Goal: Task Accomplishment & Management: Manage account settings

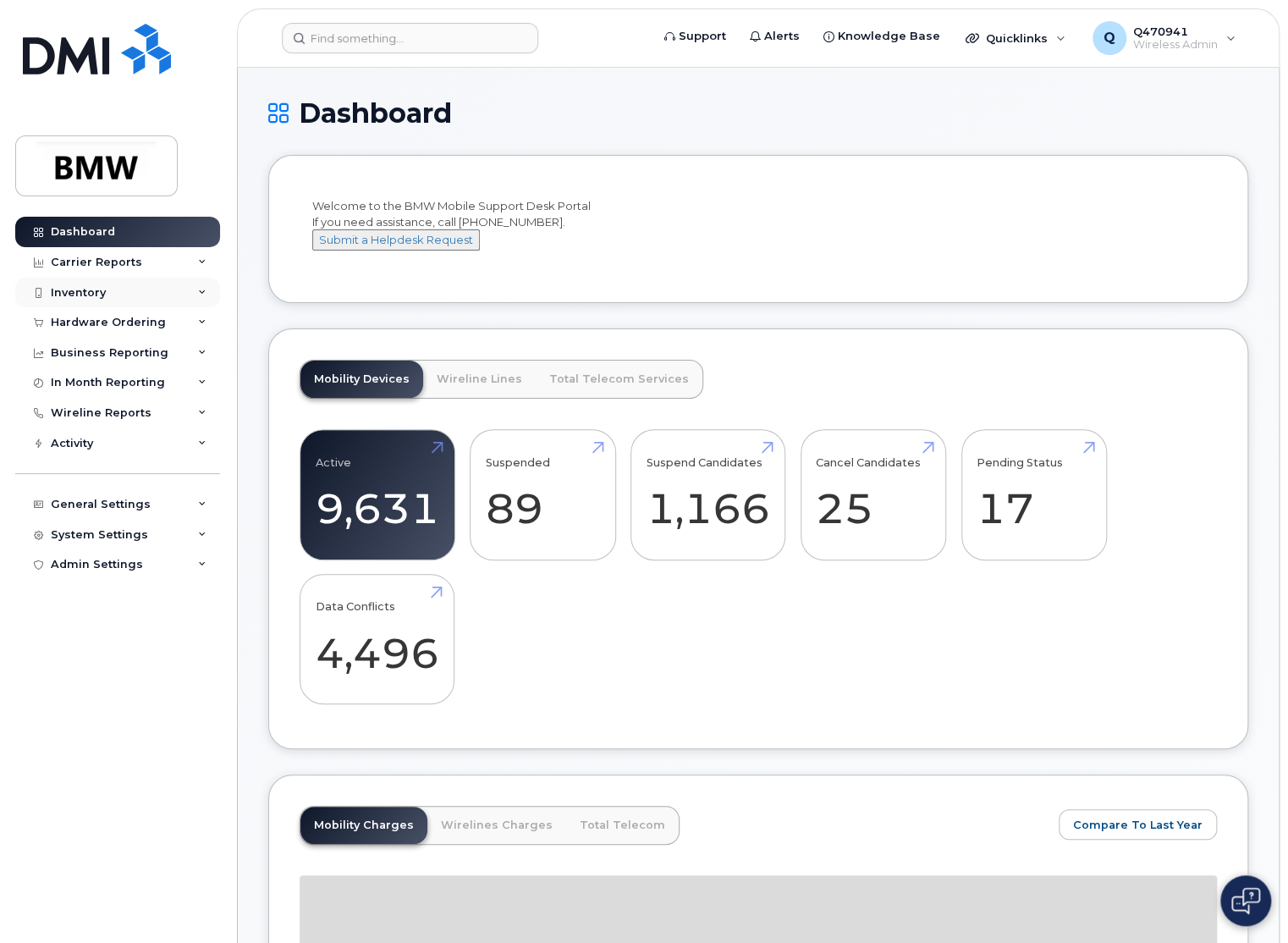
click at [130, 283] on div "Inventory" at bounding box center [118, 293] width 205 height 30
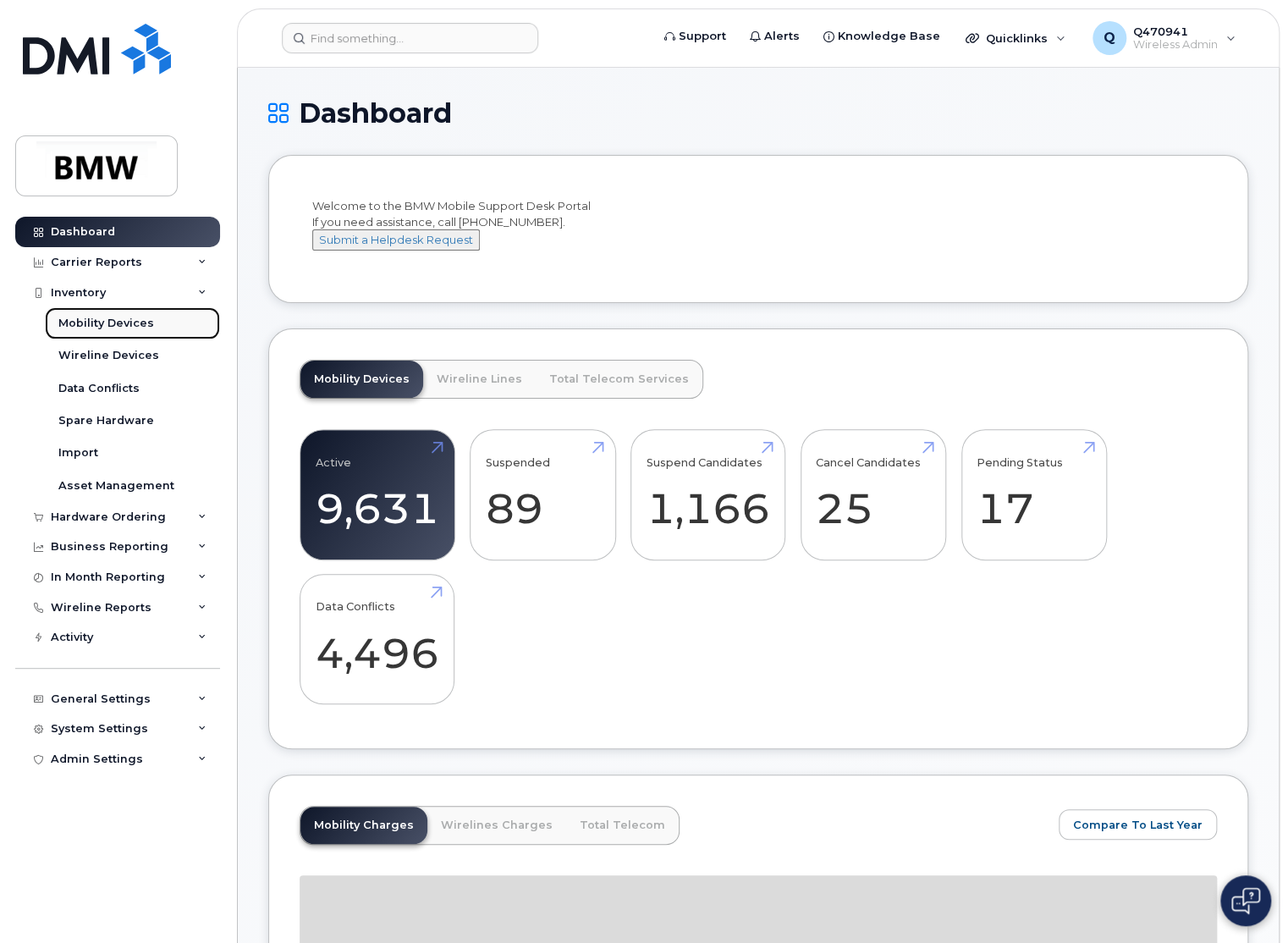
click at [137, 326] on div "Mobility Devices" at bounding box center [106, 324] width 96 height 16
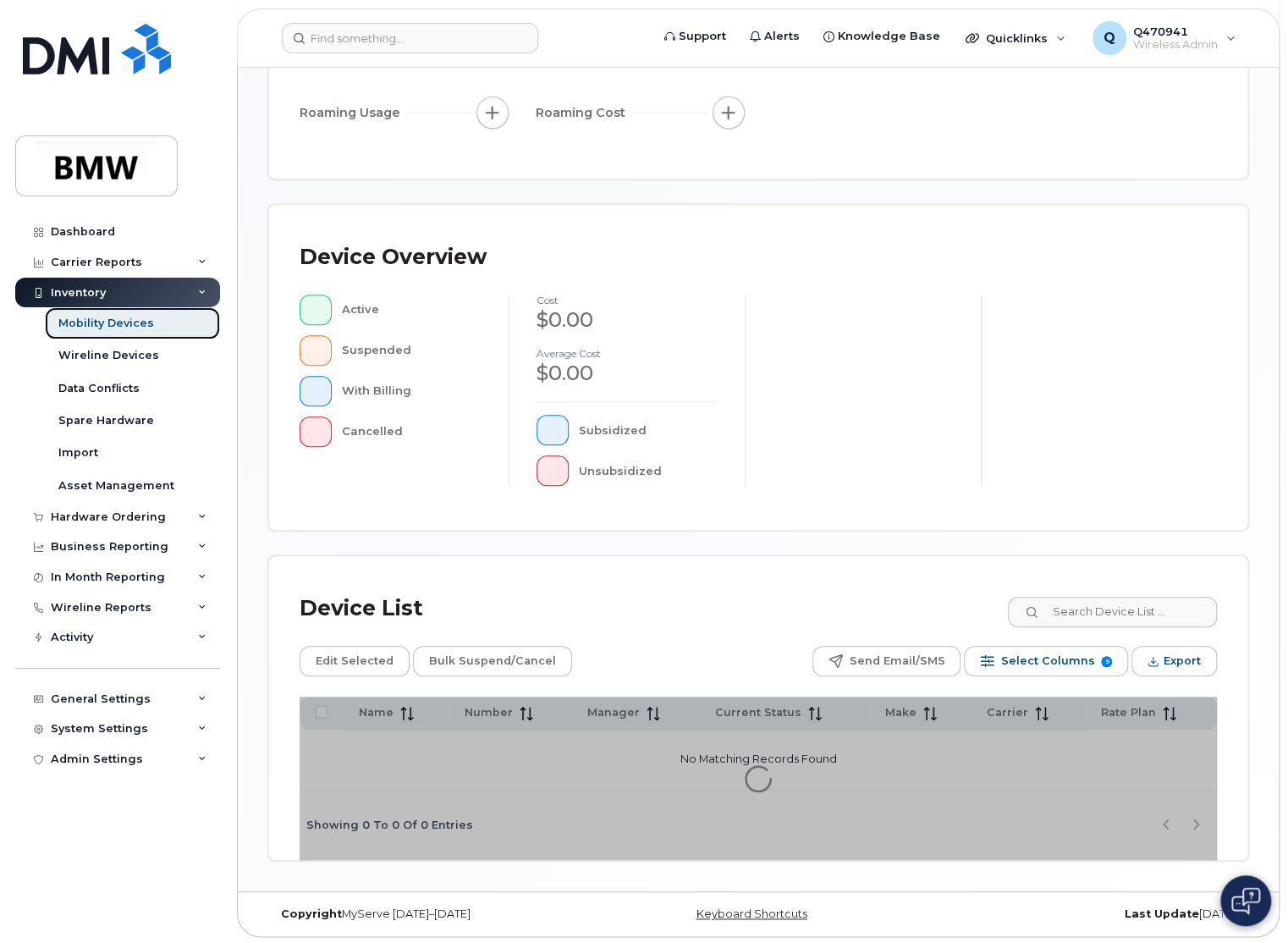
scroll to position [285, 0]
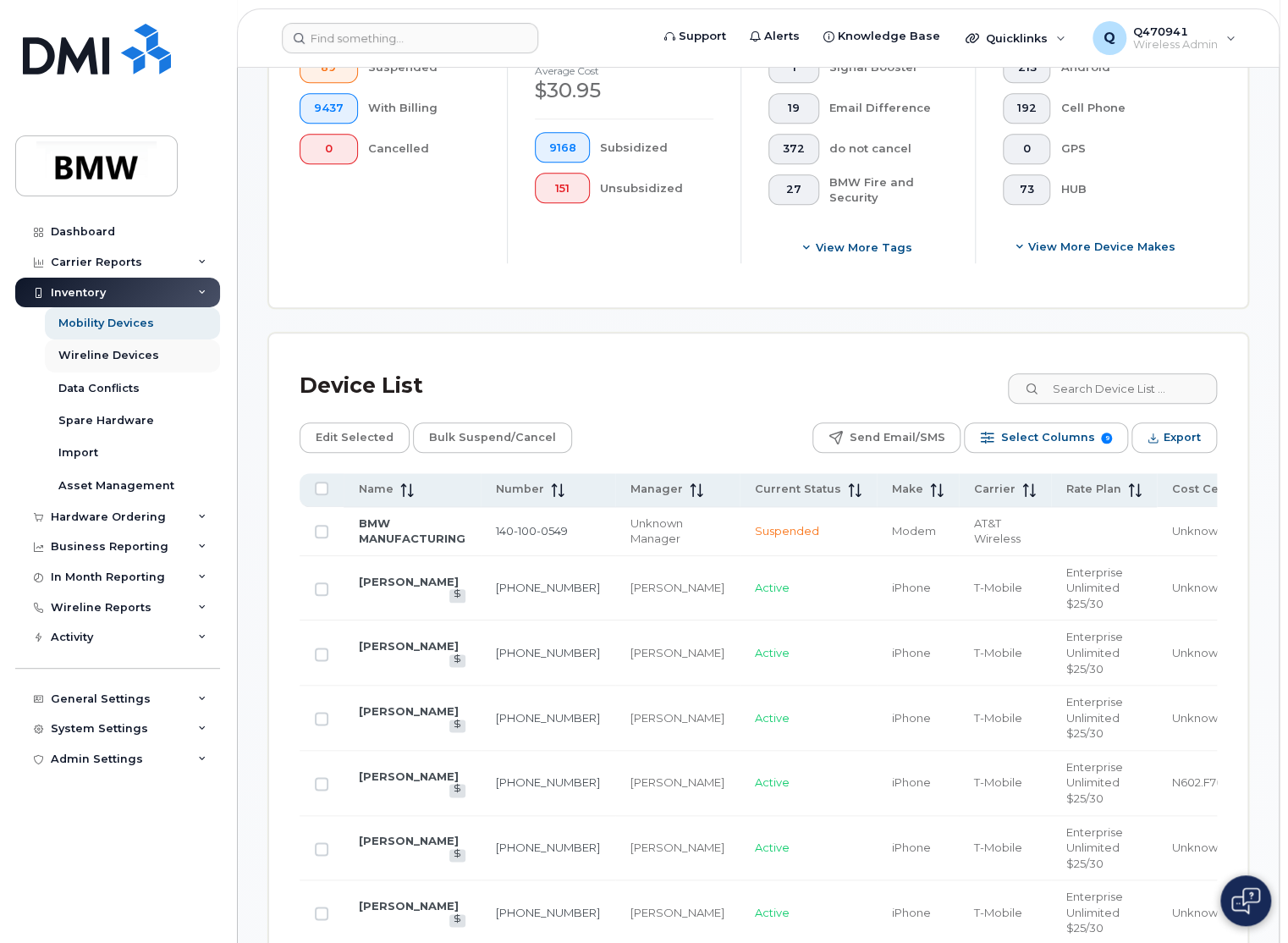
scroll to position [623, 0]
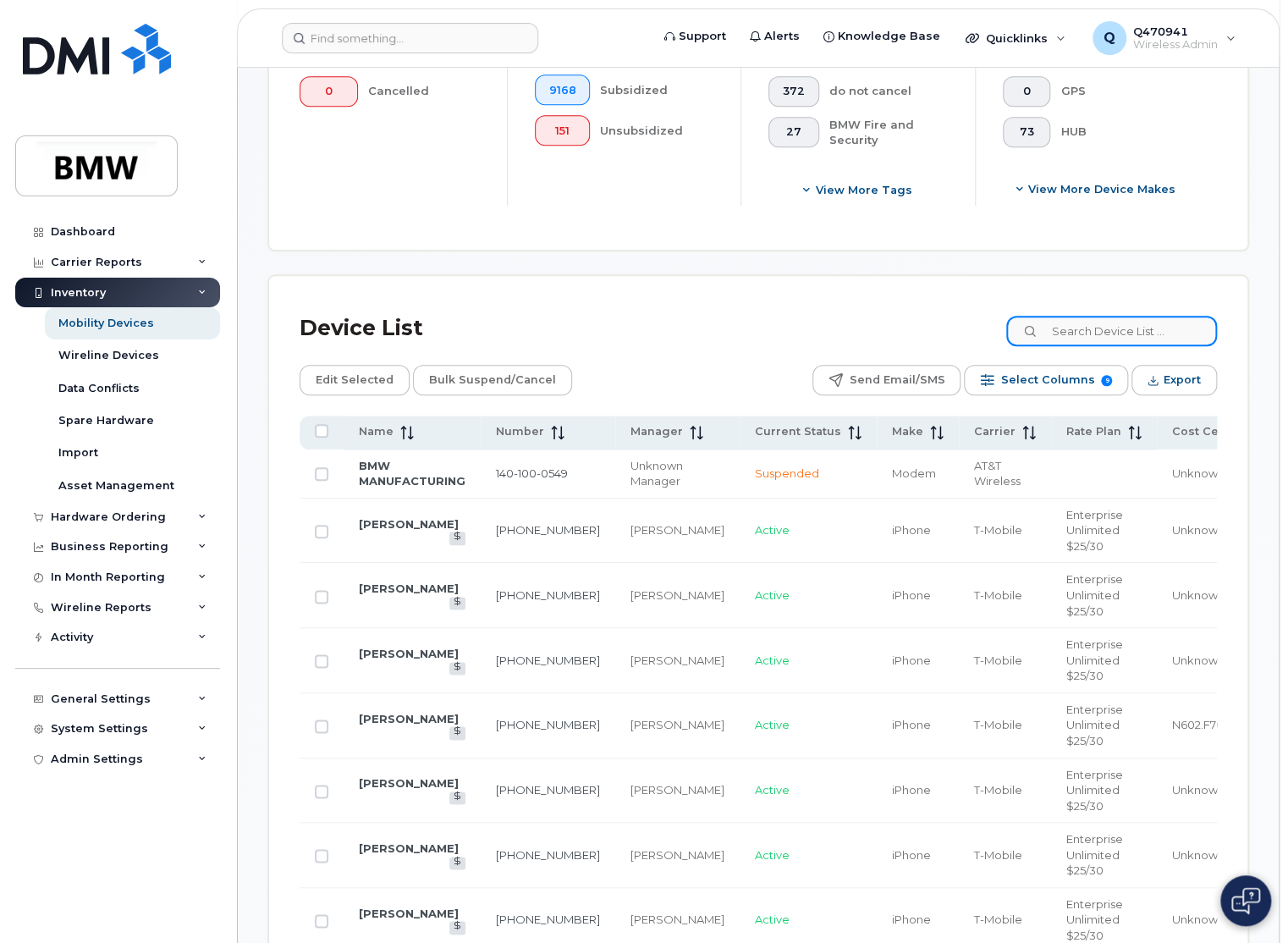
click at [1127, 333] on input at bounding box center [1112, 331] width 211 height 30
paste input "2019541595"
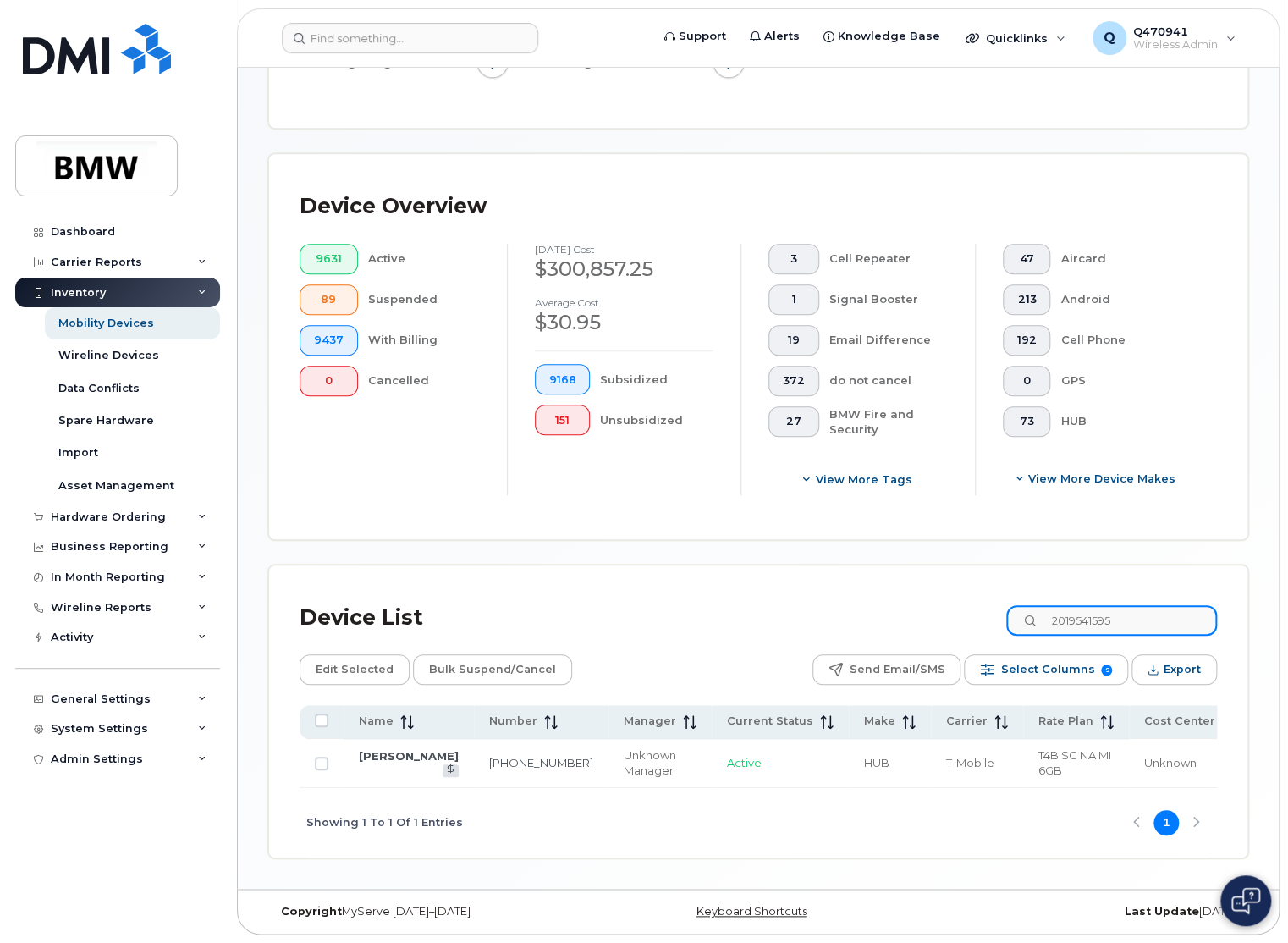
scroll to position [336, 0]
type input "2019541595"
click at [374, 763] on link "Caryn Grun" at bounding box center [409, 756] width 99 height 14
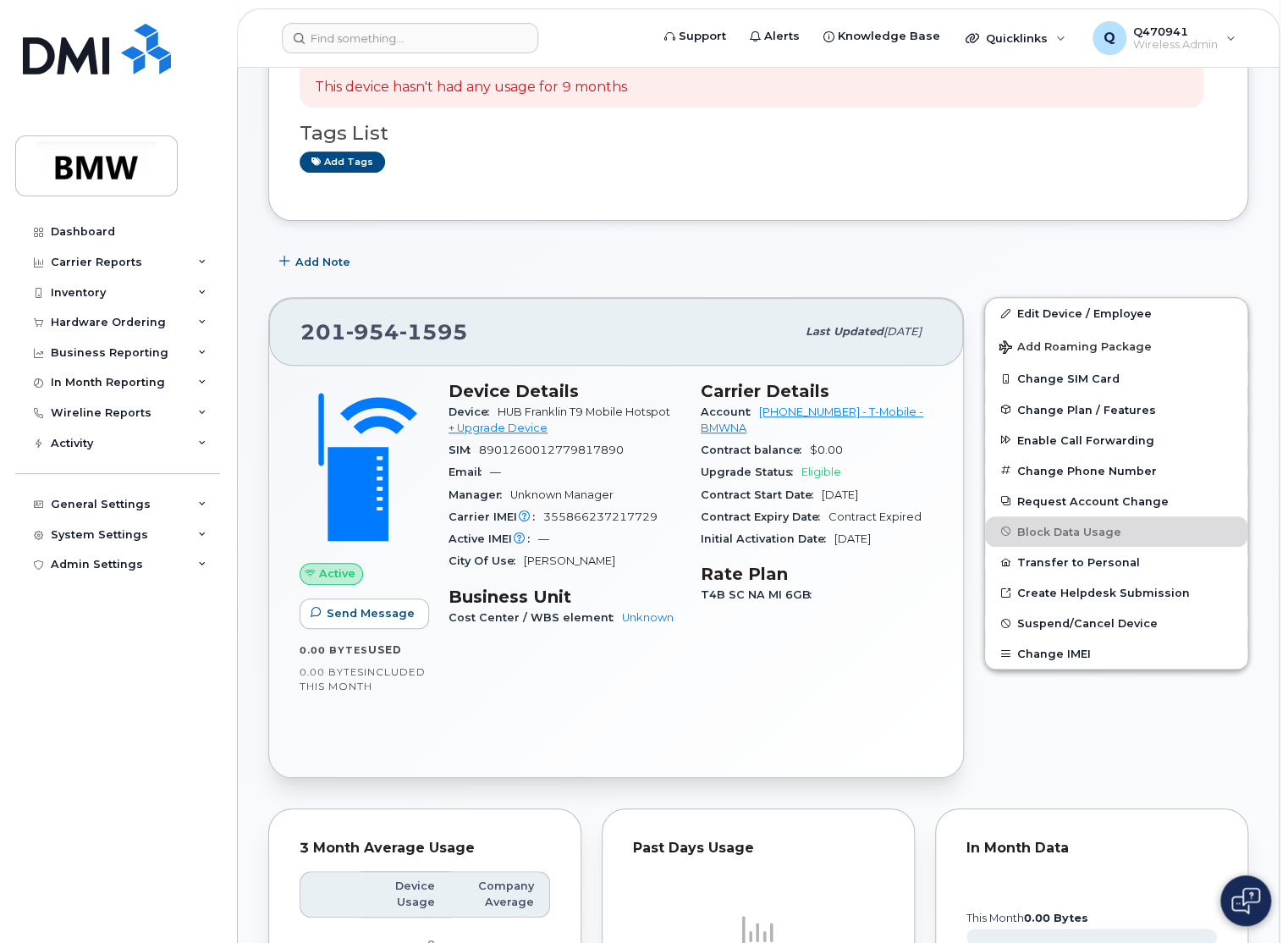
scroll to position [170, 0]
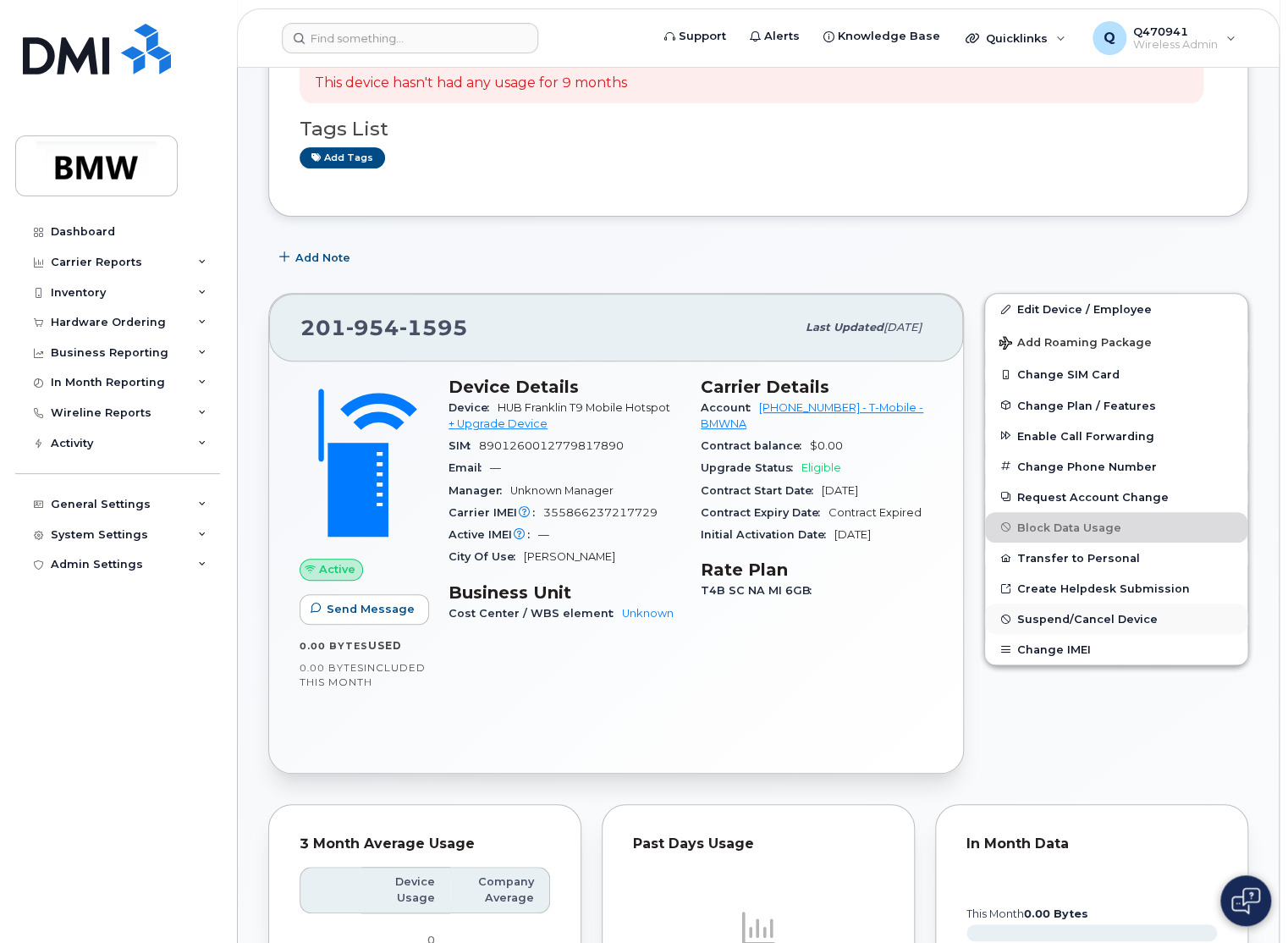
click at [1073, 617] on span "Suspend/Cancel Device" at bounding box center [1087, 618] width 140 height 13
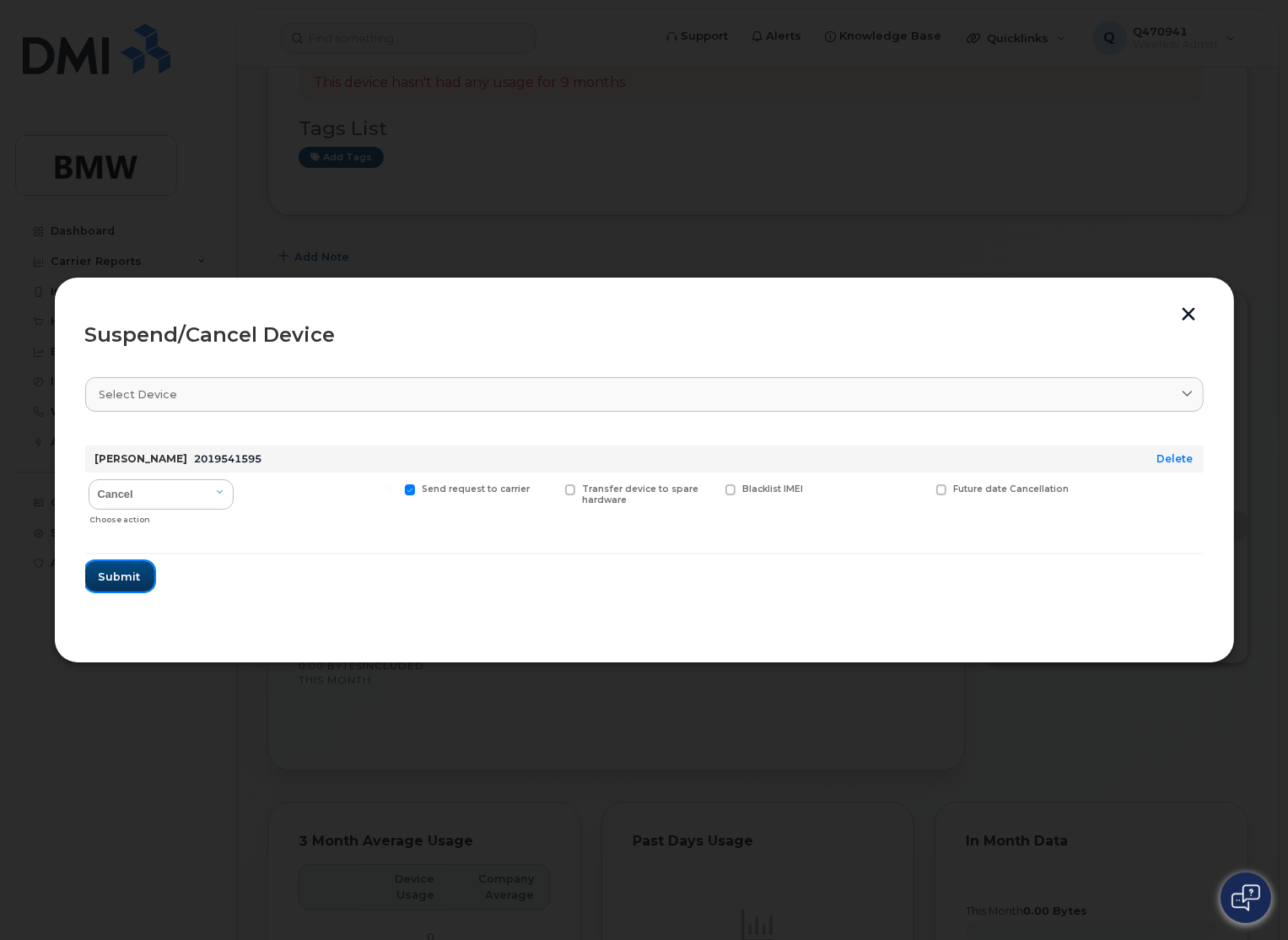
click at [131, 581] on span "Submit" at bounding box center [120, 576] width 42 height 16
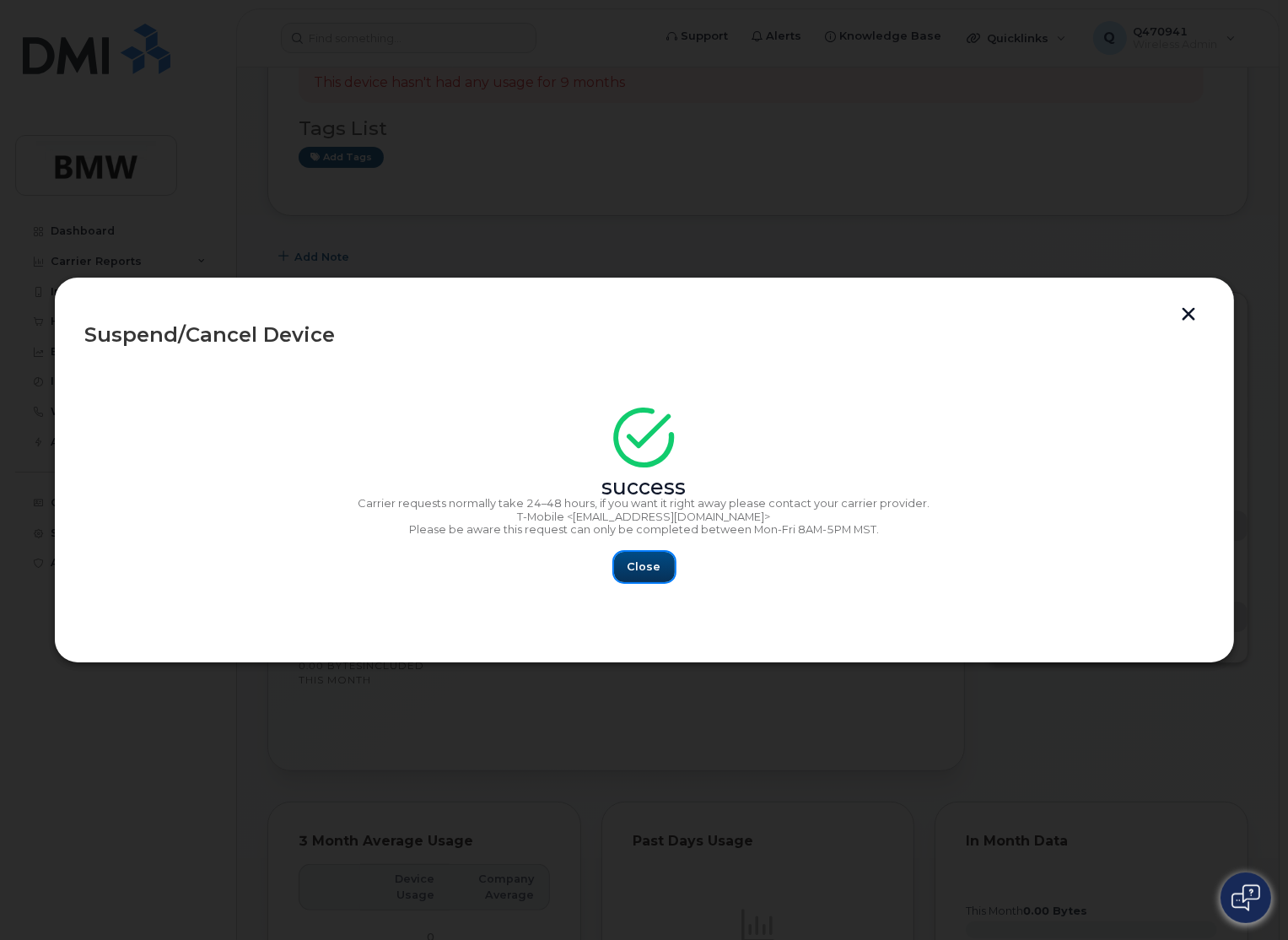
click at [652, 571] on span "Close" at bounding box center [644, 566] width 34 height 16
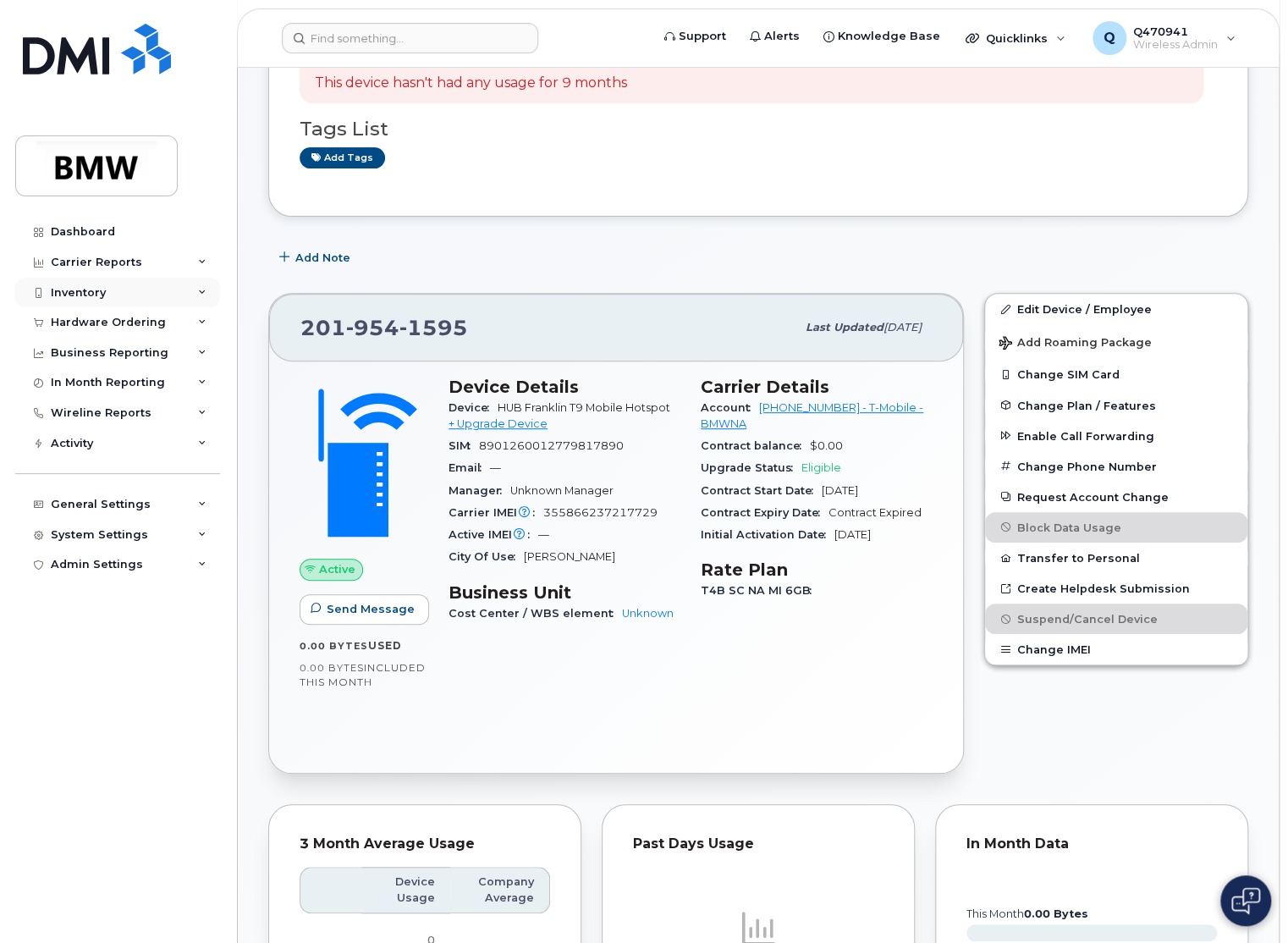
click at [131, 295] on div "Inventory" at bounding box center [118, 293] width 205 height 30
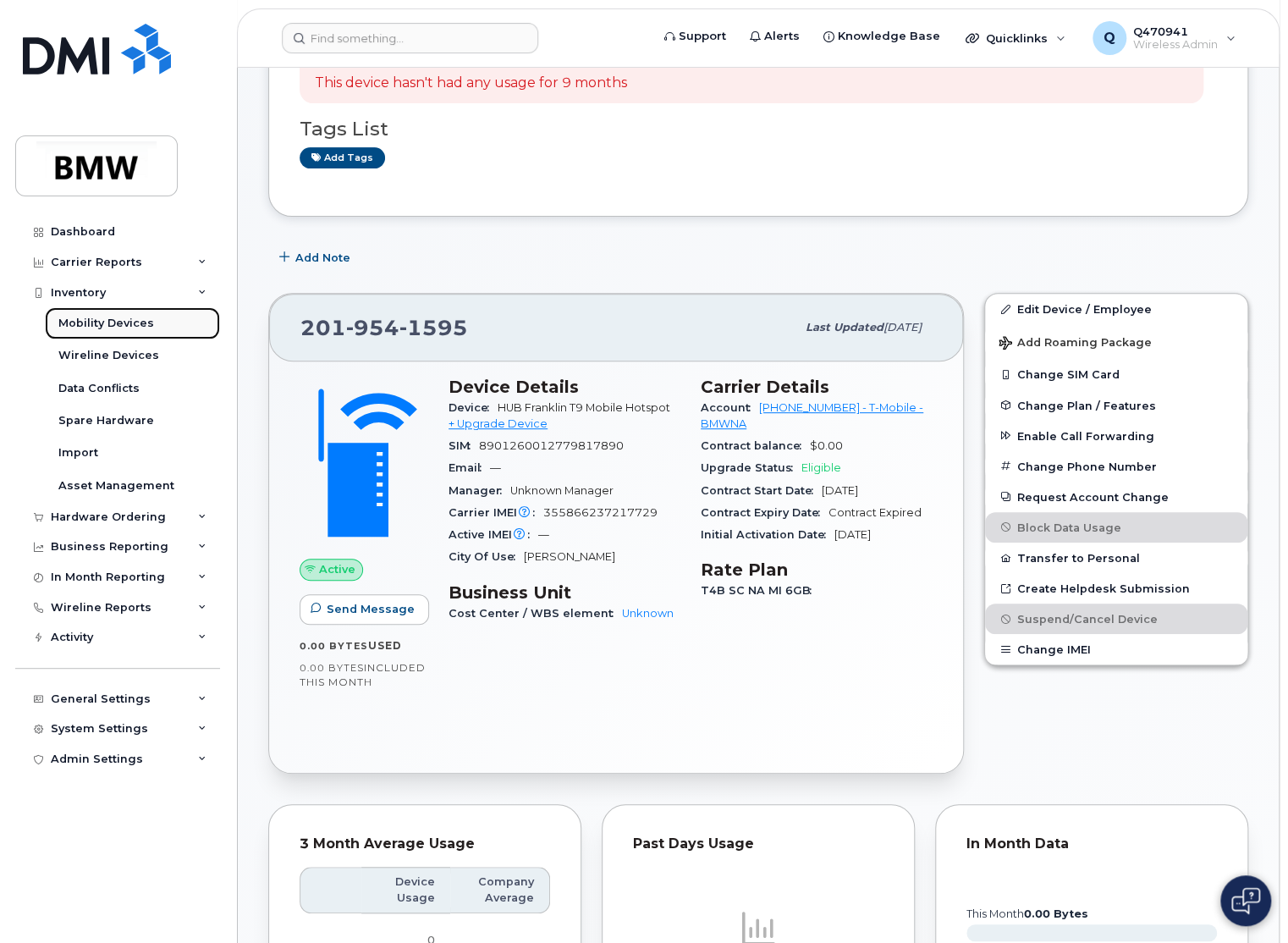
drag, startPoint x: 137, startPoint y: 320, endPoint x: 90, endPoint y: 330, distance: 48.1
click at [137, 320] on div "Mobility Devices" at bounding box center [106, 324] width 96 height 16
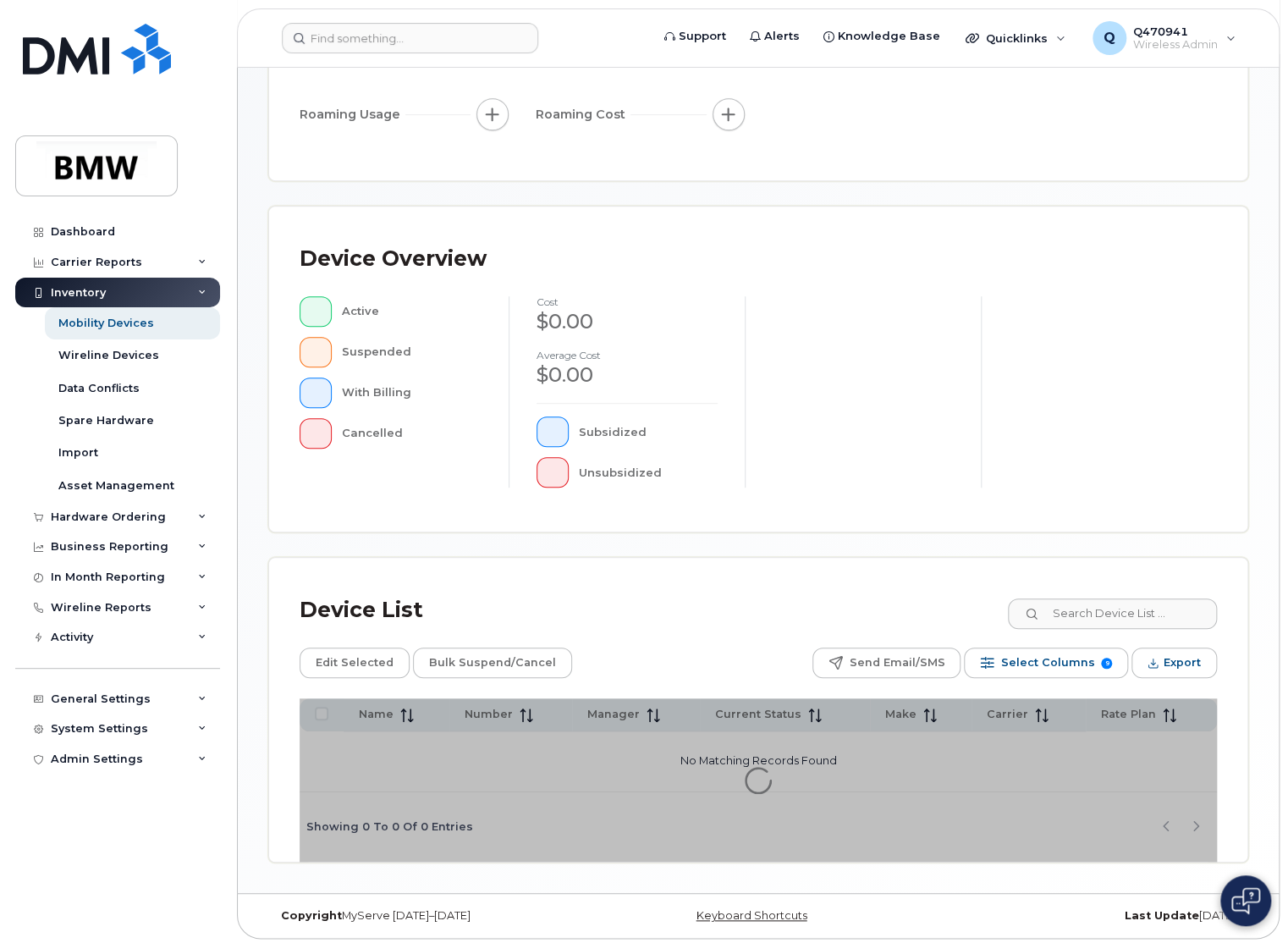
scroll to position [315, 0]
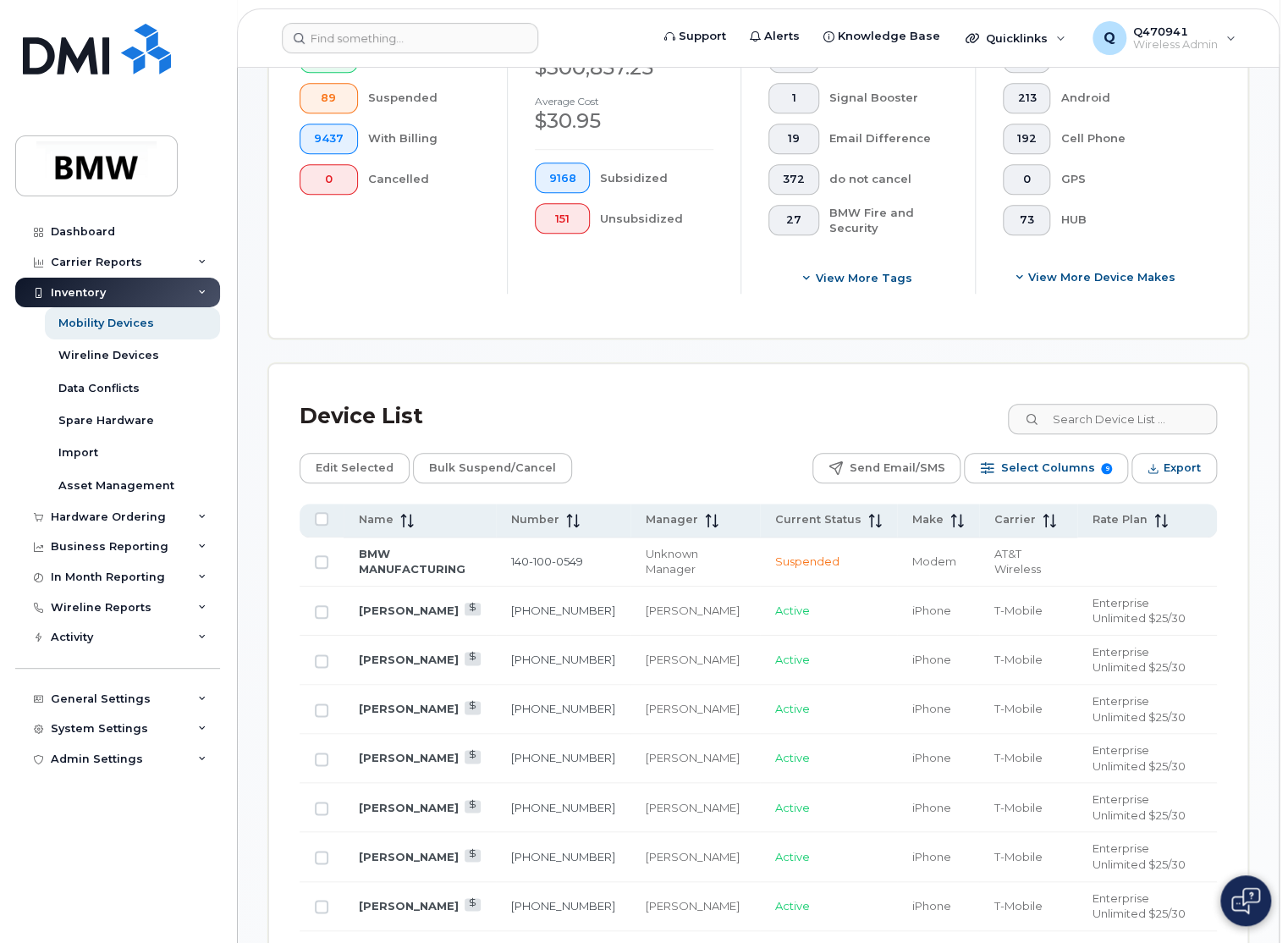
scroll to position [569, 0]
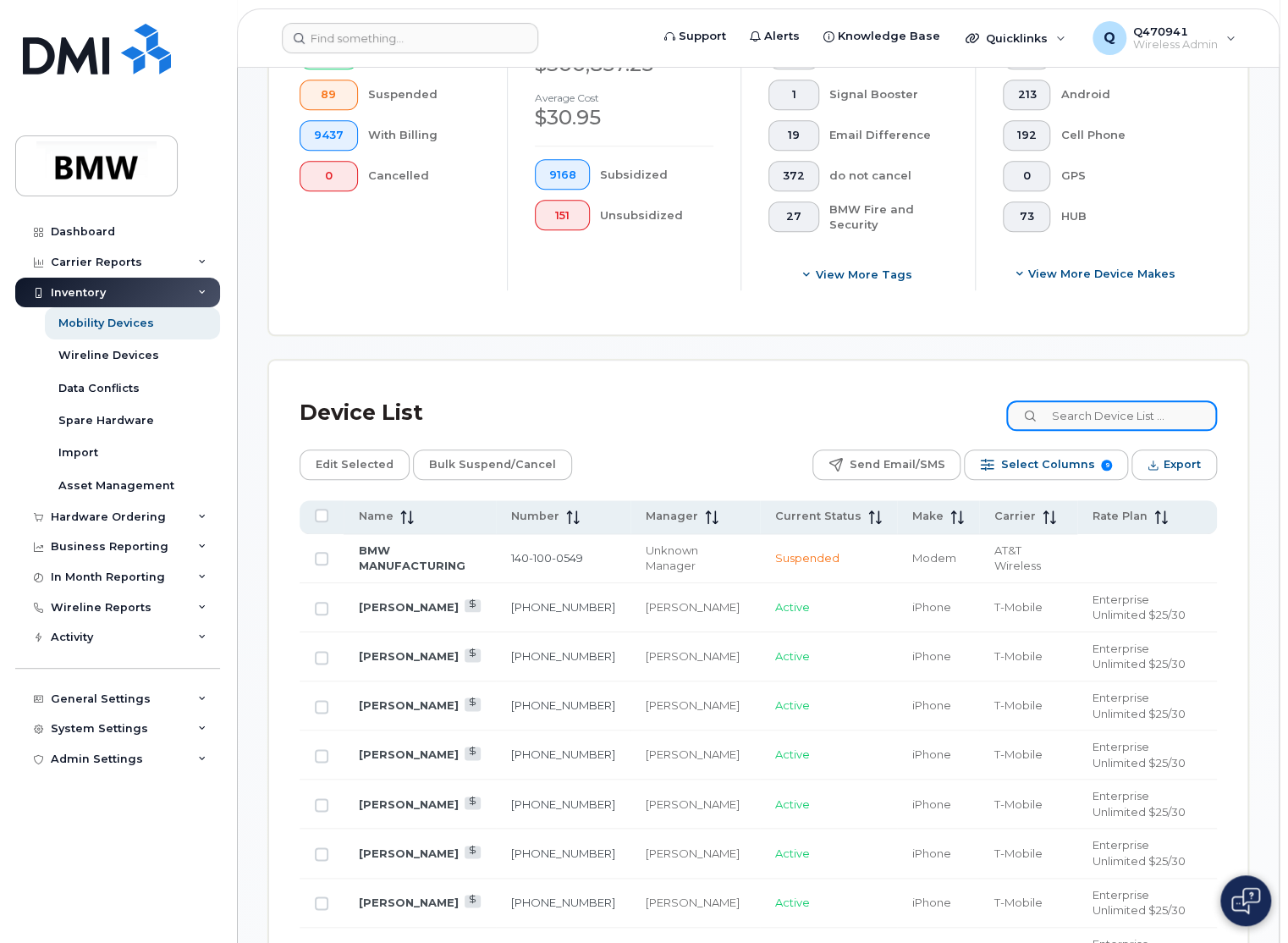
click at [1109, 416] on input at bounding box center [1112, 414] width 211 height 30
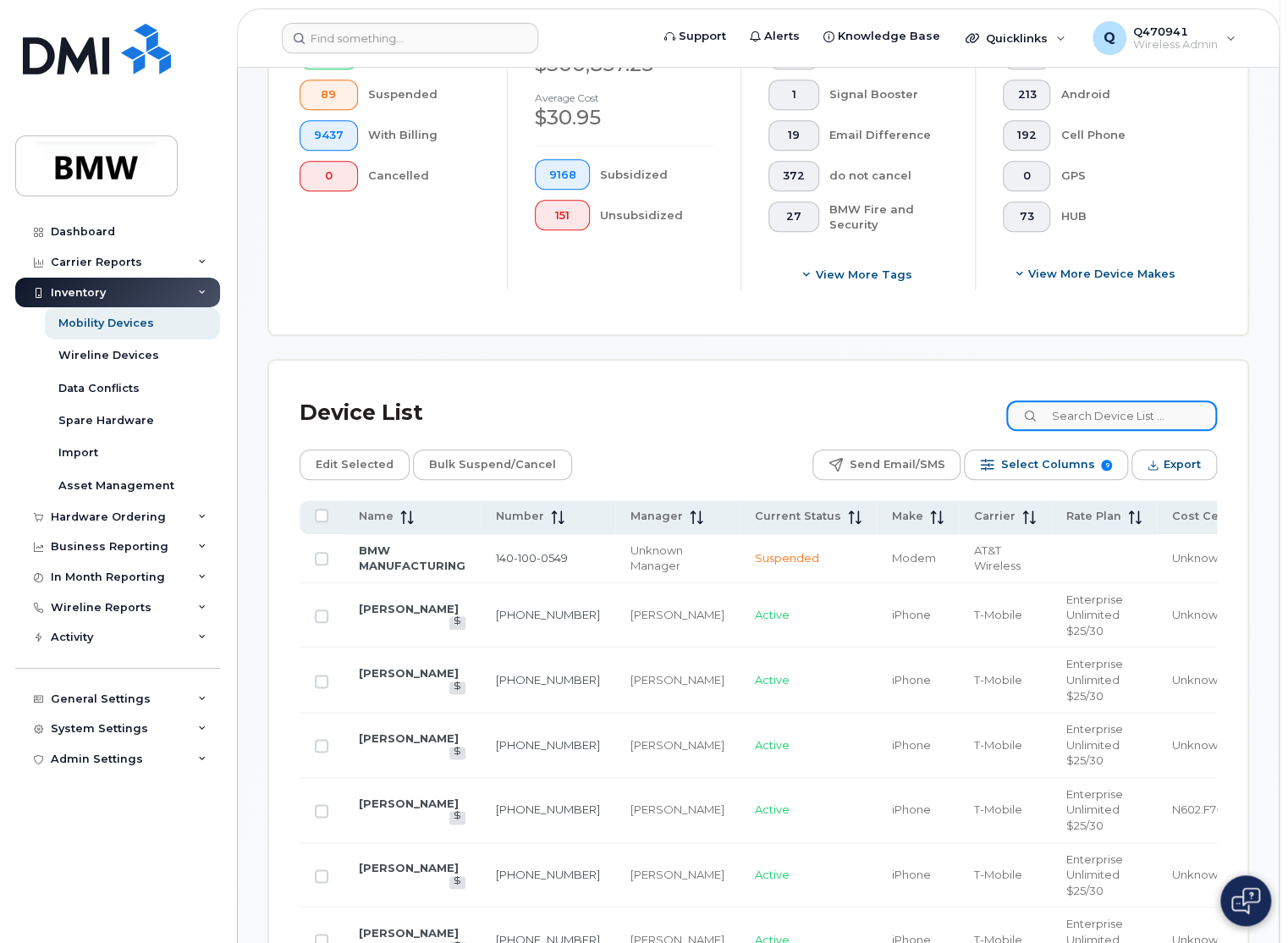
paste input "9739605715"
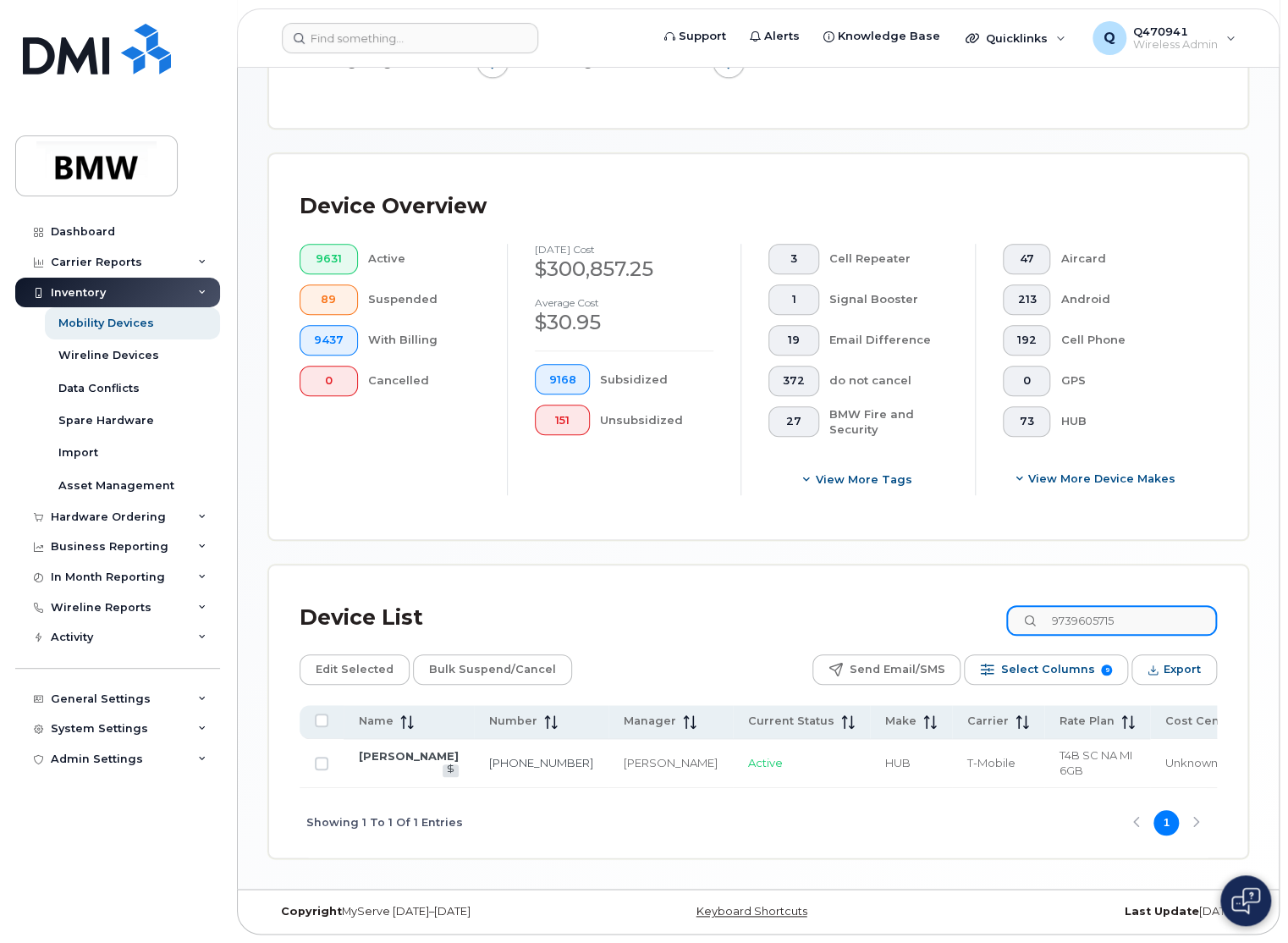
scroll to position [368, 0]
type input "9739605715"
click at [371, 763] on link "[PERSON_NAME]" at bounding box center [409, 756] width 99 height 14
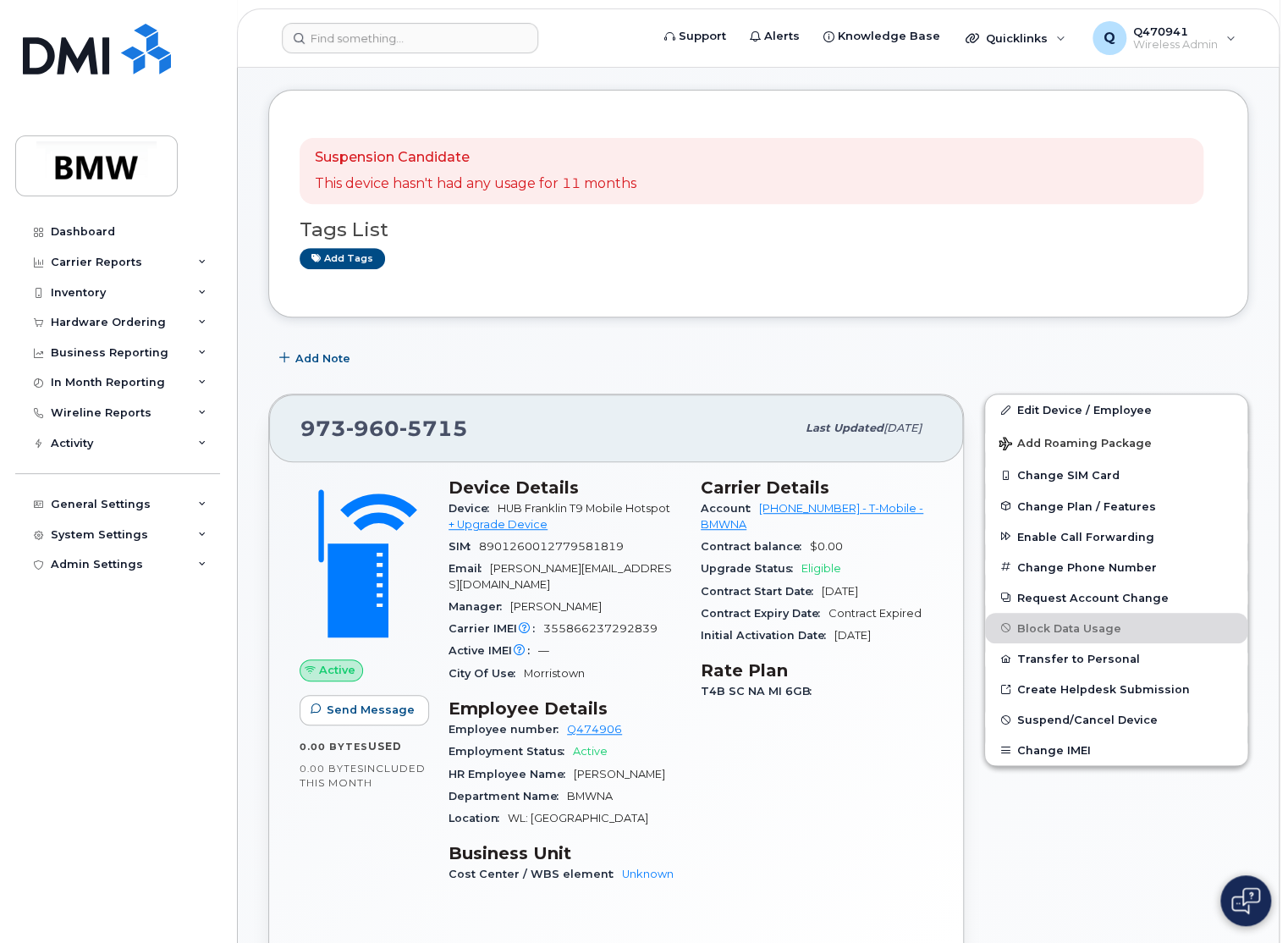
scroll to position [254, 0]
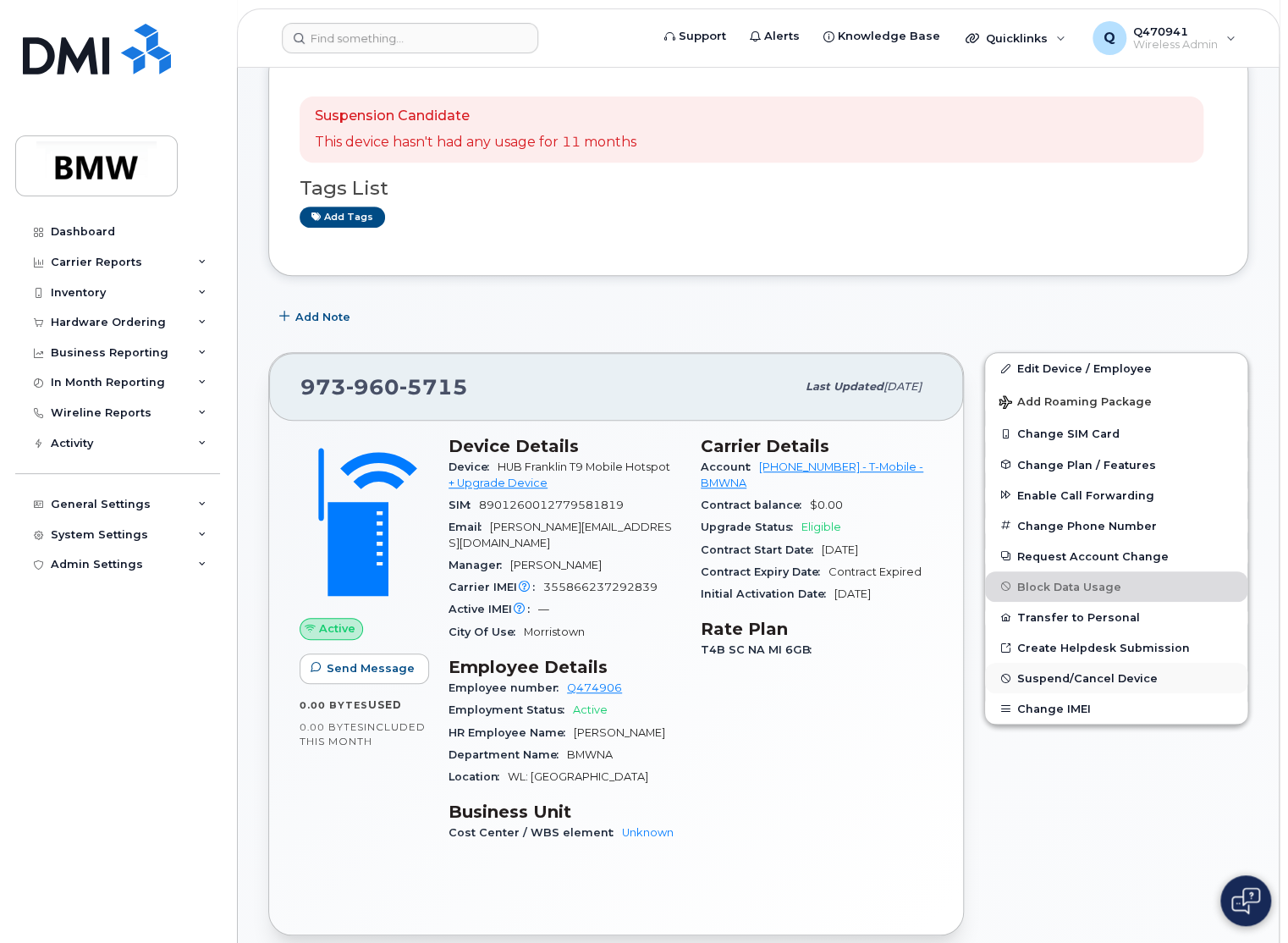
click at [1075, 675] on span "Suspend/Cancel Device" at bounding box center [1087, 678] width 140 height 13
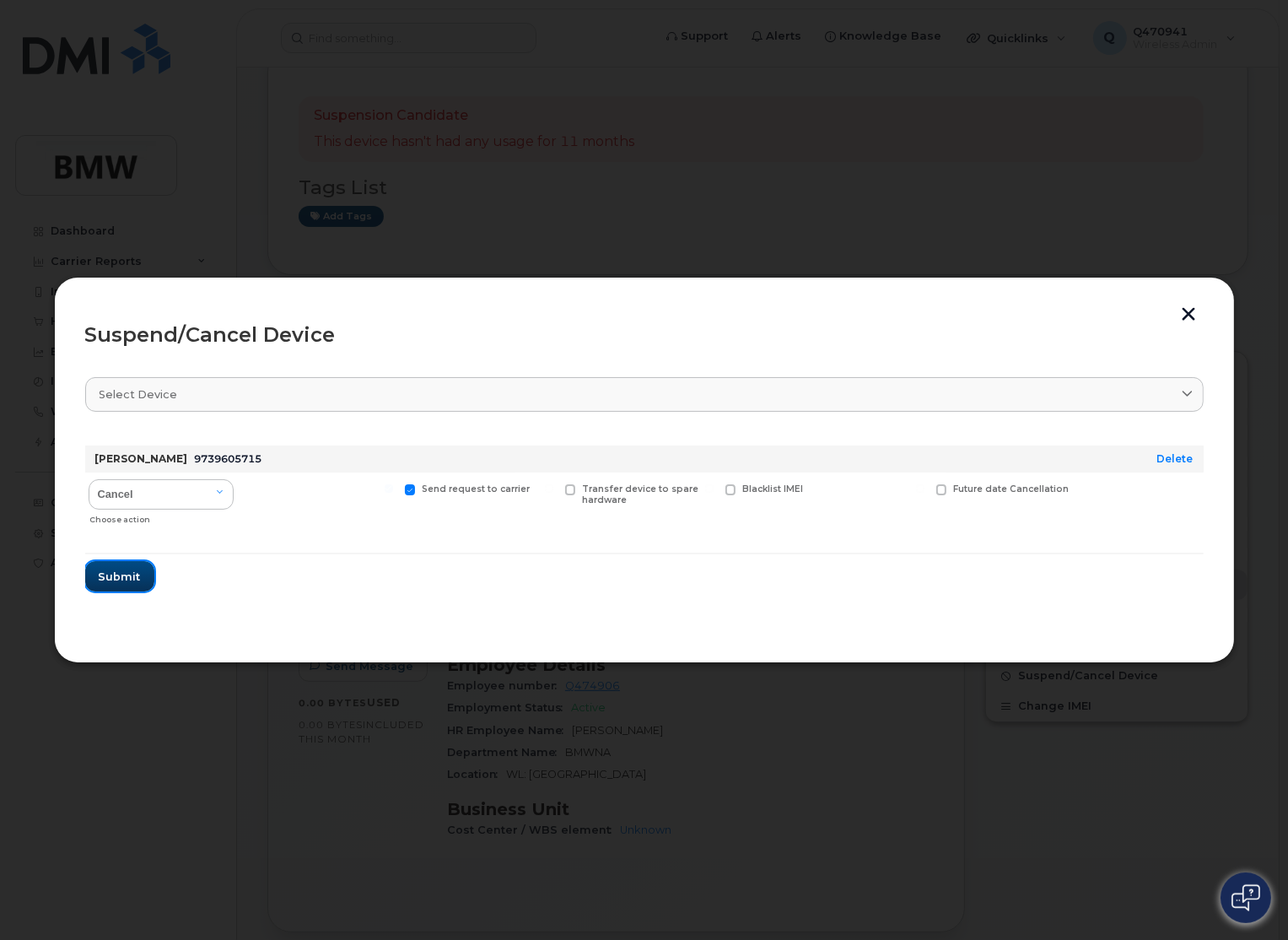
click at [133, 564] on button "Submit" at bounding box center [120, 575] width 69 height 30
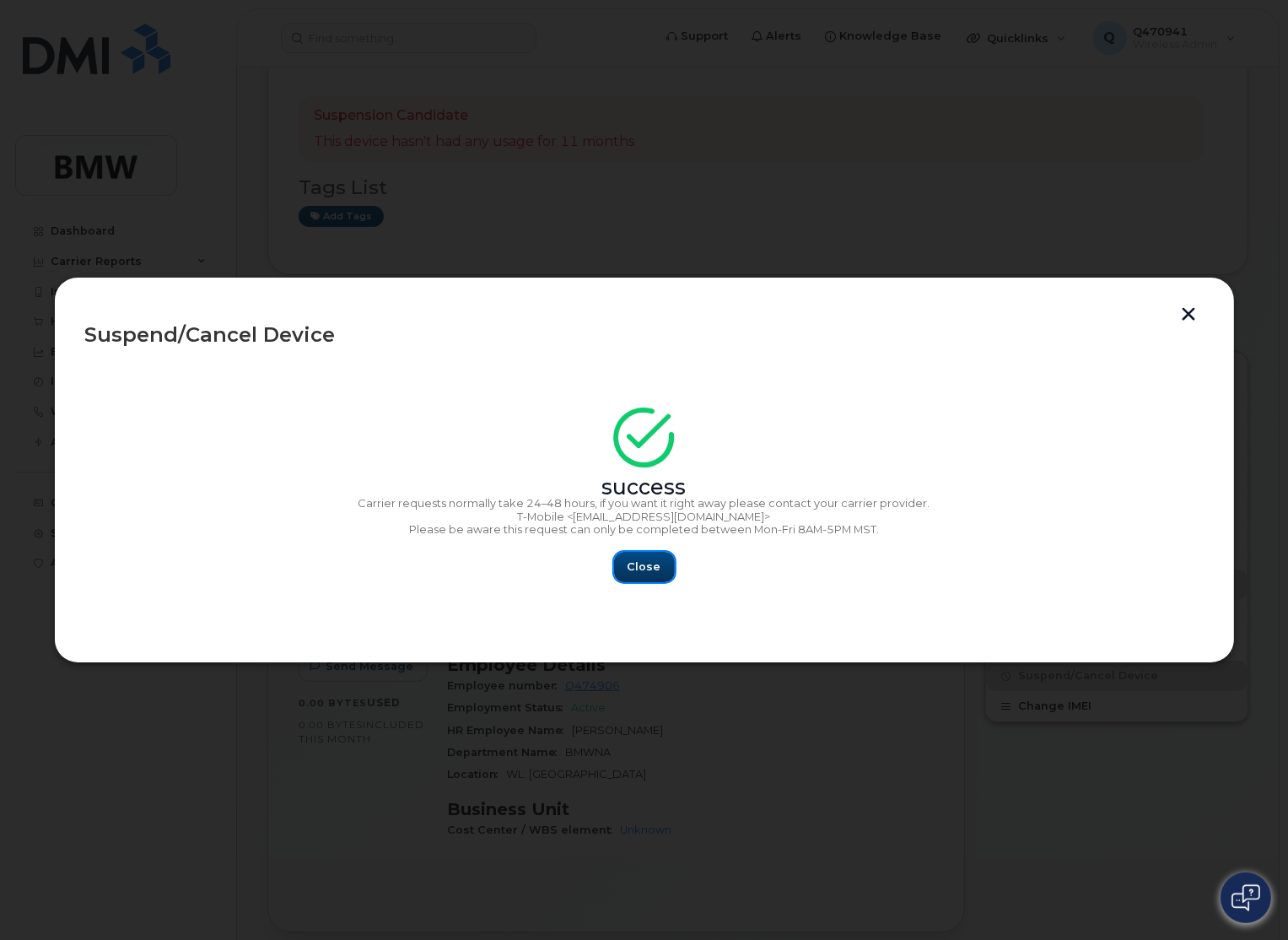
click at [636, 568] on span "Close" at bounding box center [644, 566] width 34 height 16
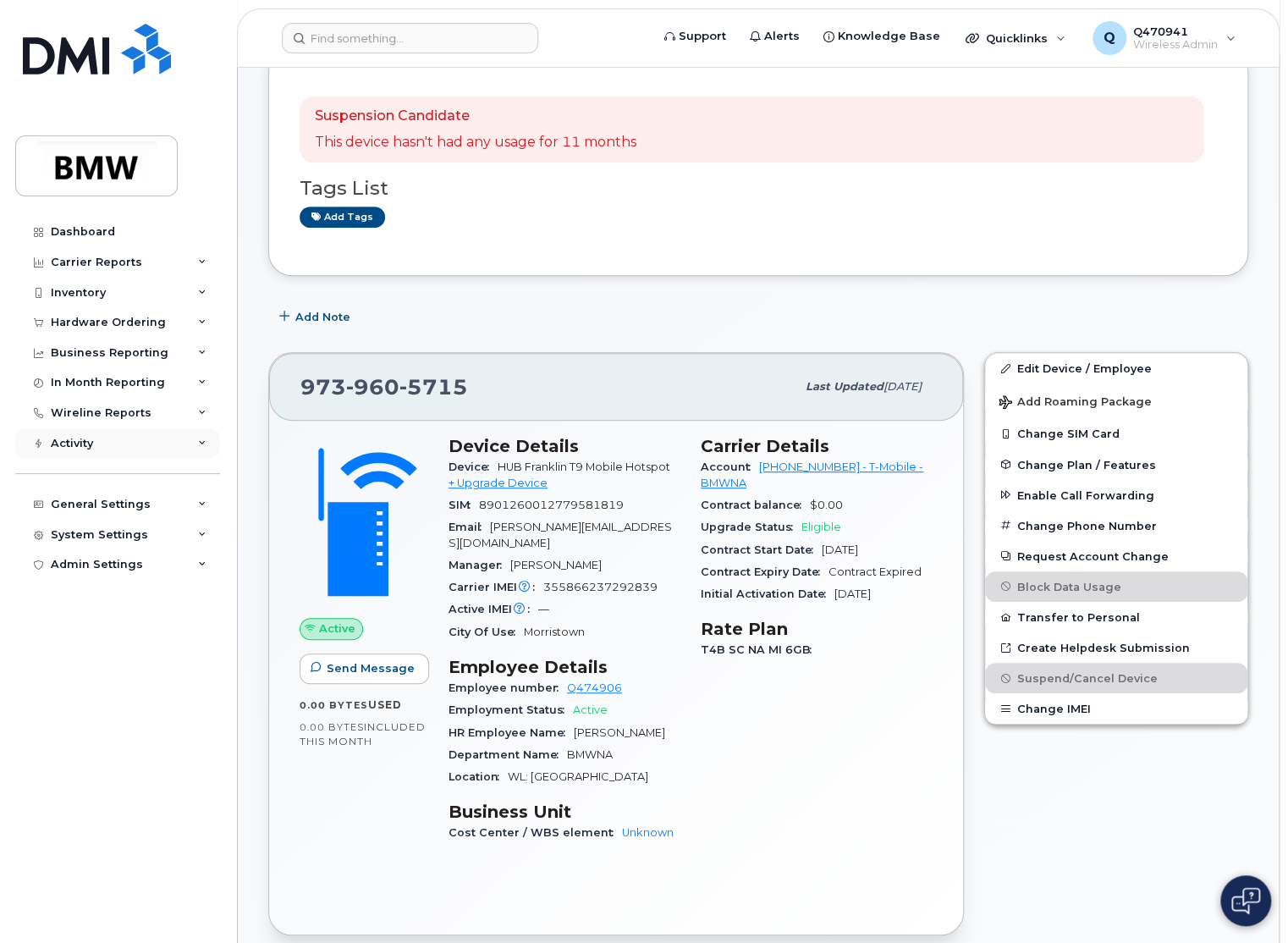
click at [99, 445] on div "Activity" at bounding box center [118, 443] width 205 height 30
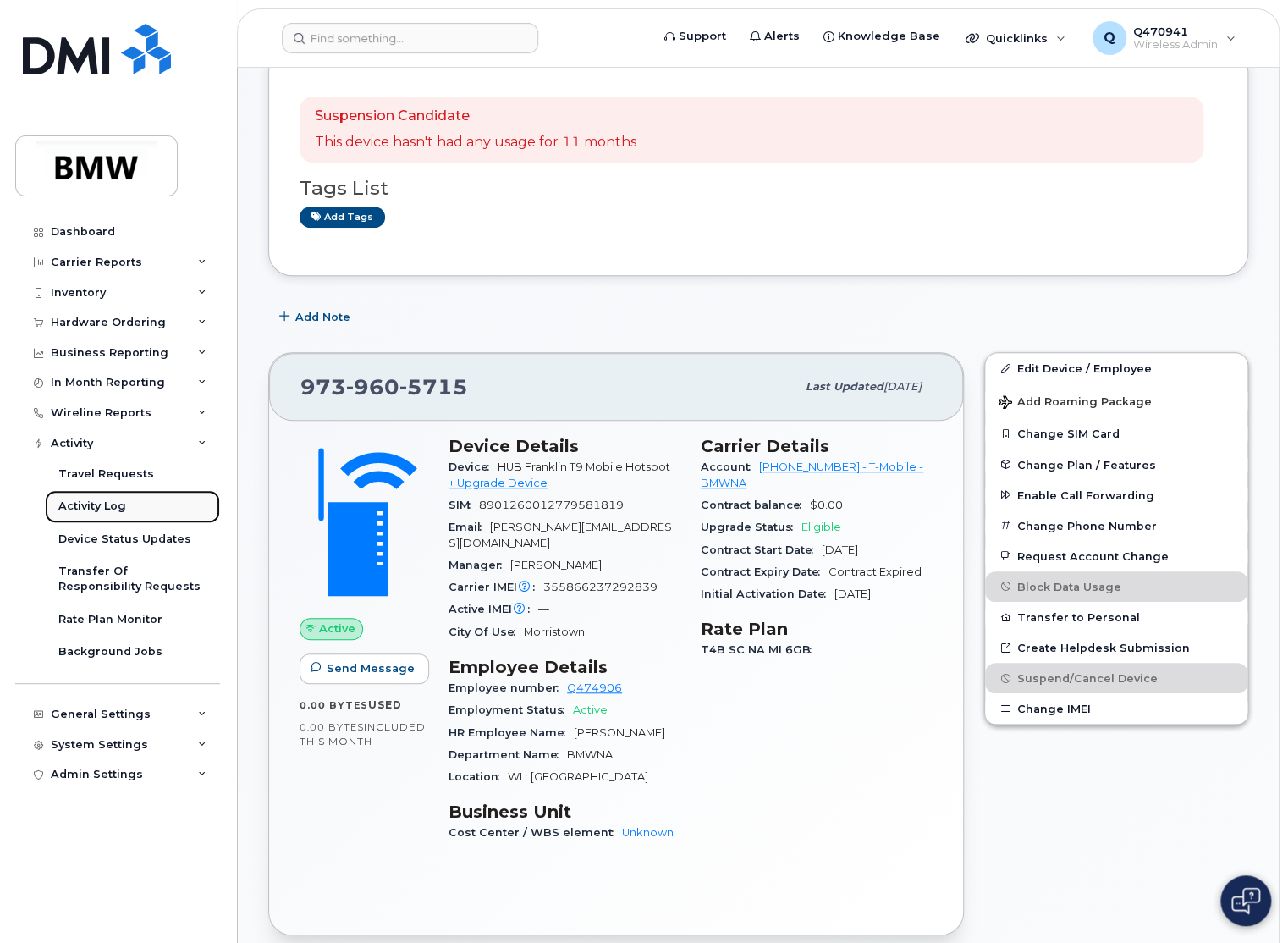
click at [99, 498] on div "Activity Log" at bounding box center [92, 506] width 67 height 16
